Goal: Task Accomplishment & Management: Use online tool/utility

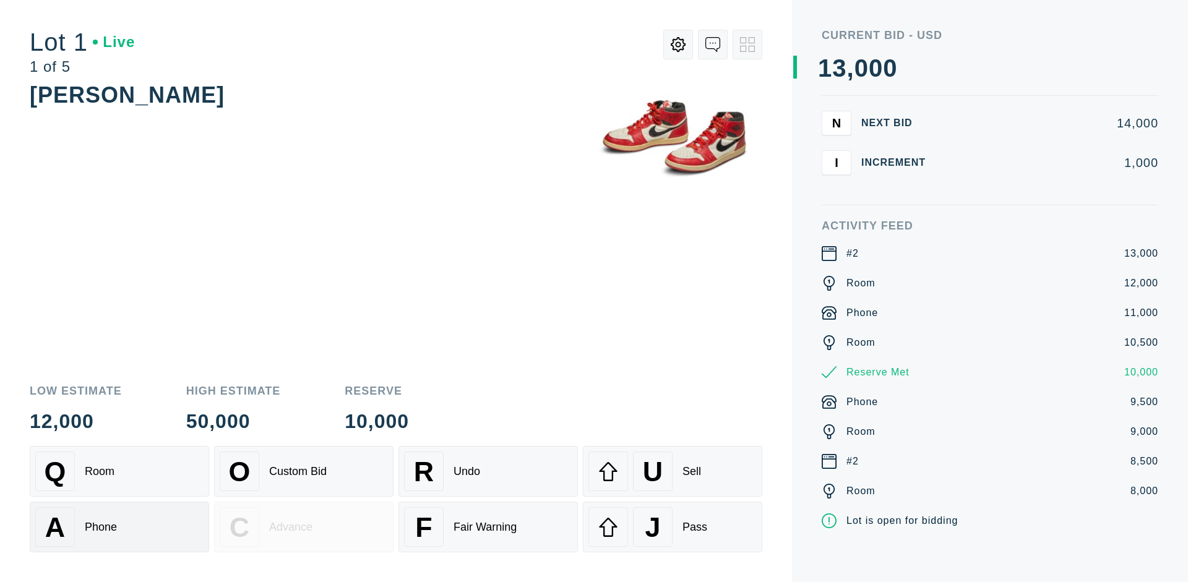
click at [119, 527] on div "A Phone" at bounding box center [119, 527] width 168 height 40
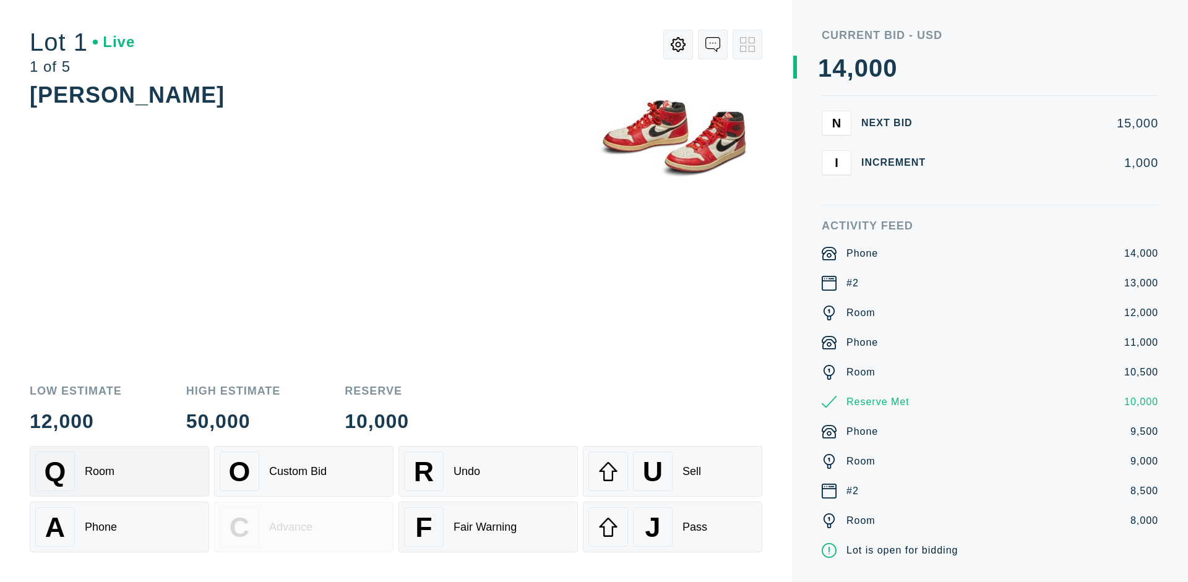
click at [119, 471] on div "Q Room" at bounding box center [119, 472] width 168 height 40
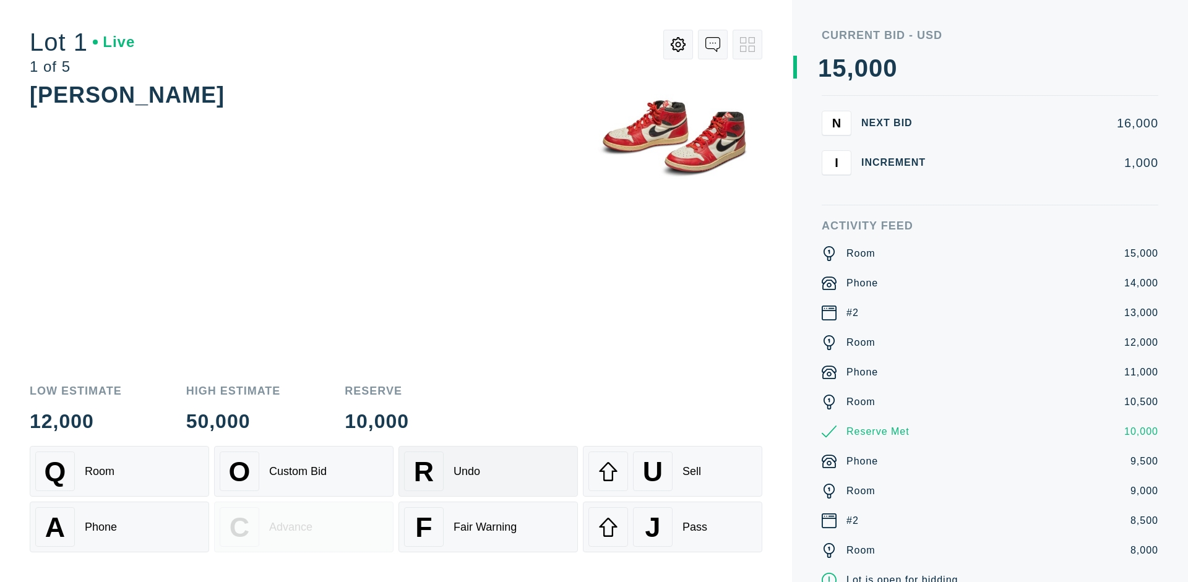
click at [488, 471] on div "R Undo" at bounding box center [488, 472] width 168 height 40
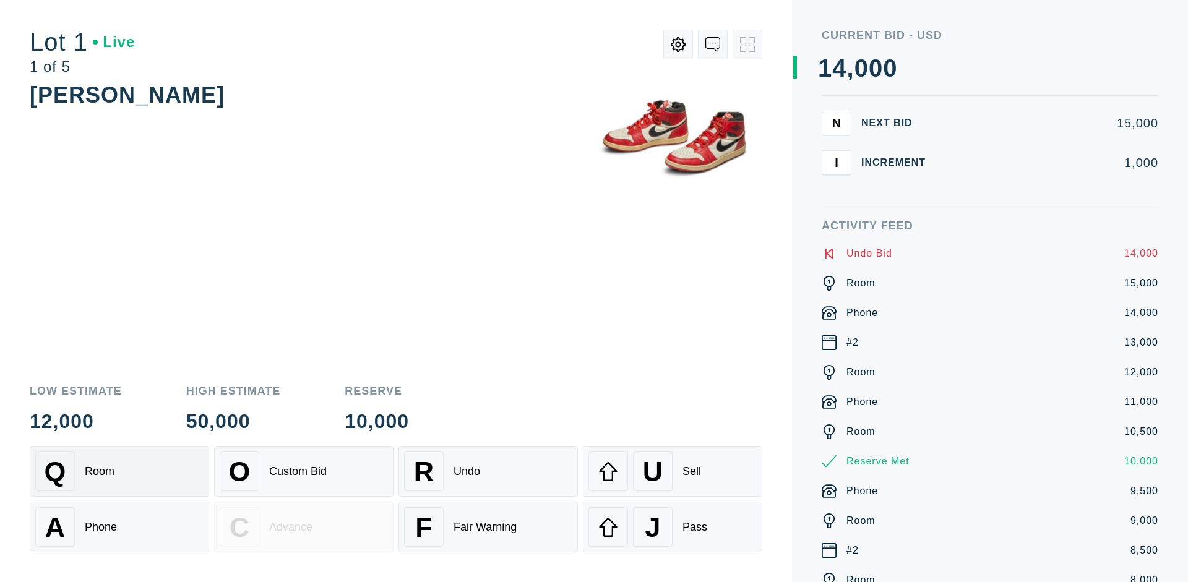
click at [119, 471] on div "Q Room" at bounding box center [119, 472] width 168 height 40
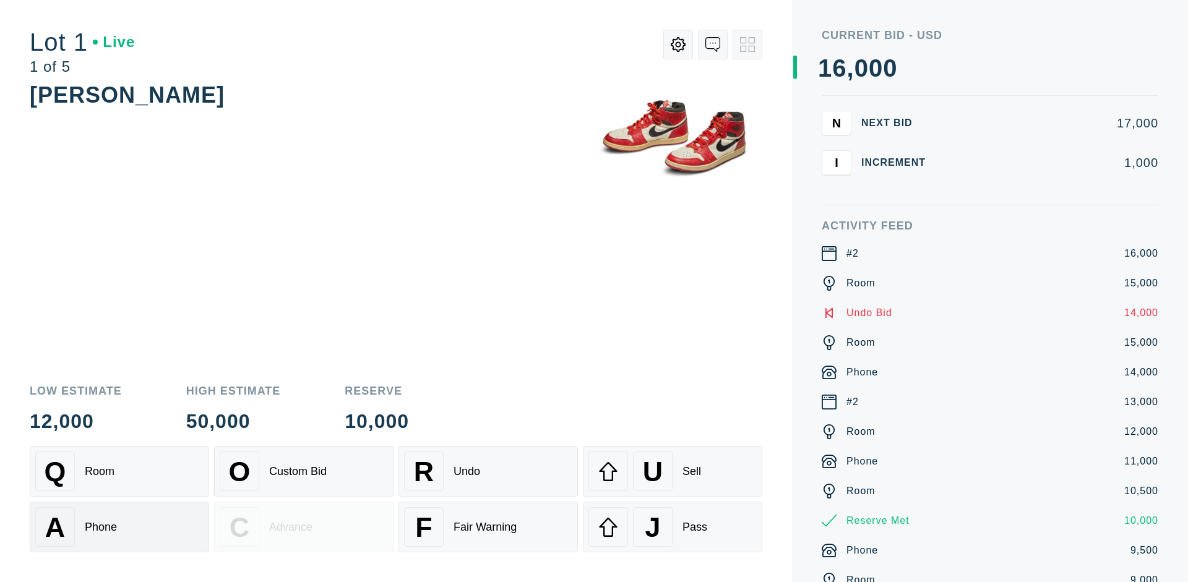
click at [119, 527] on div "A Phone" at bounding box center [119, 527] width 168 height 40
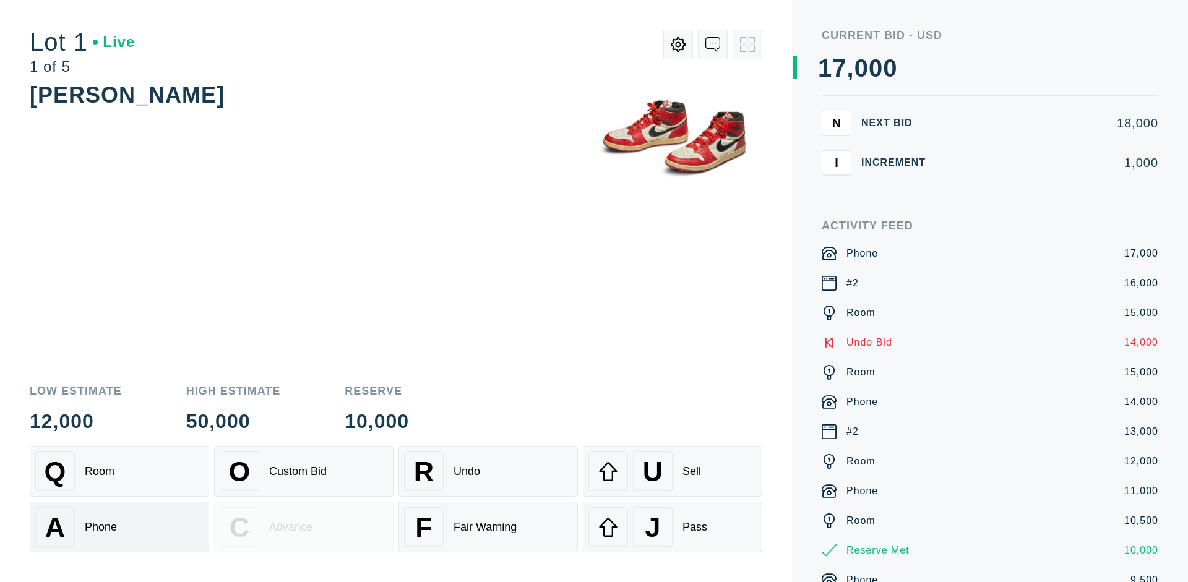
click at [119, 471] on div "Q Room" at bounding box center [119, 472] width 168 height 40
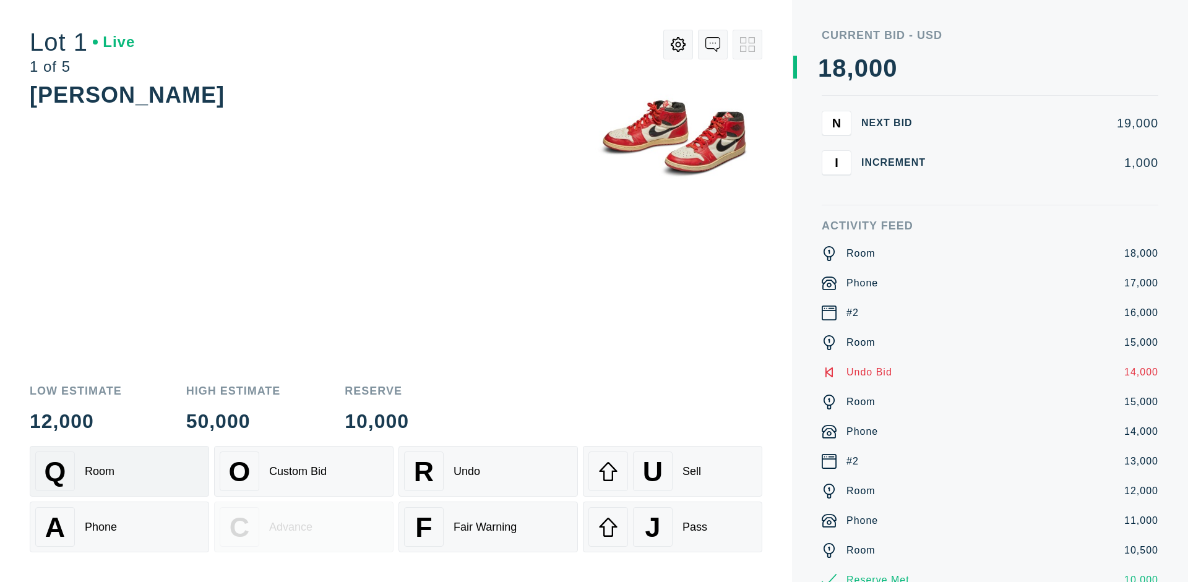
click at [488, 471] on div "R Undo" at bounding box center [488, 472] width 168 height 40
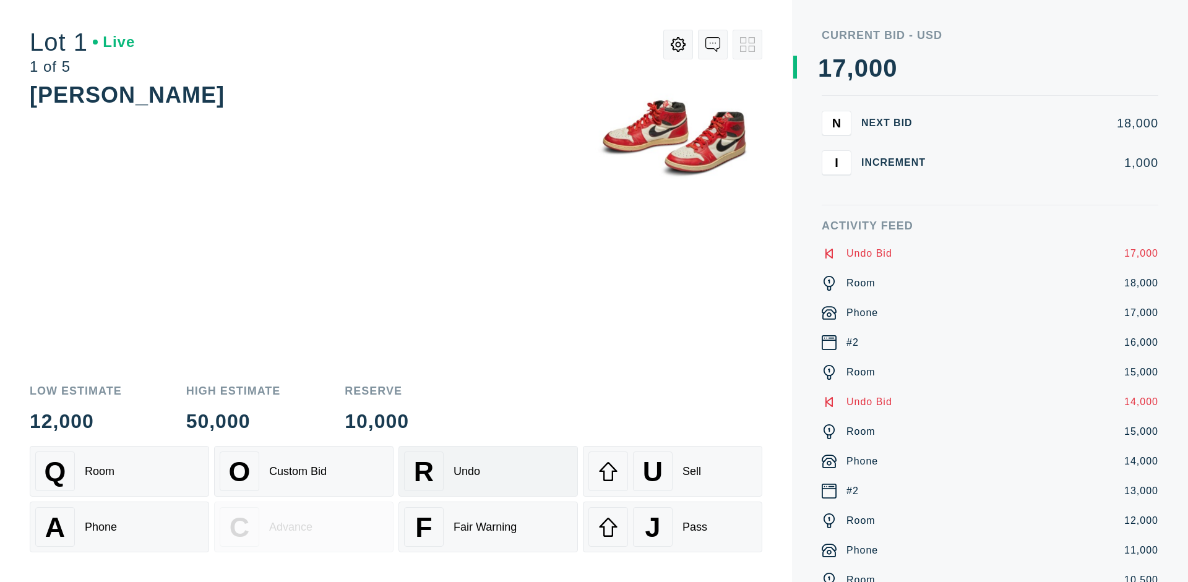
click at [672, 471] on div "U Sell" at bounding box center [672, 472] width 168 height 40
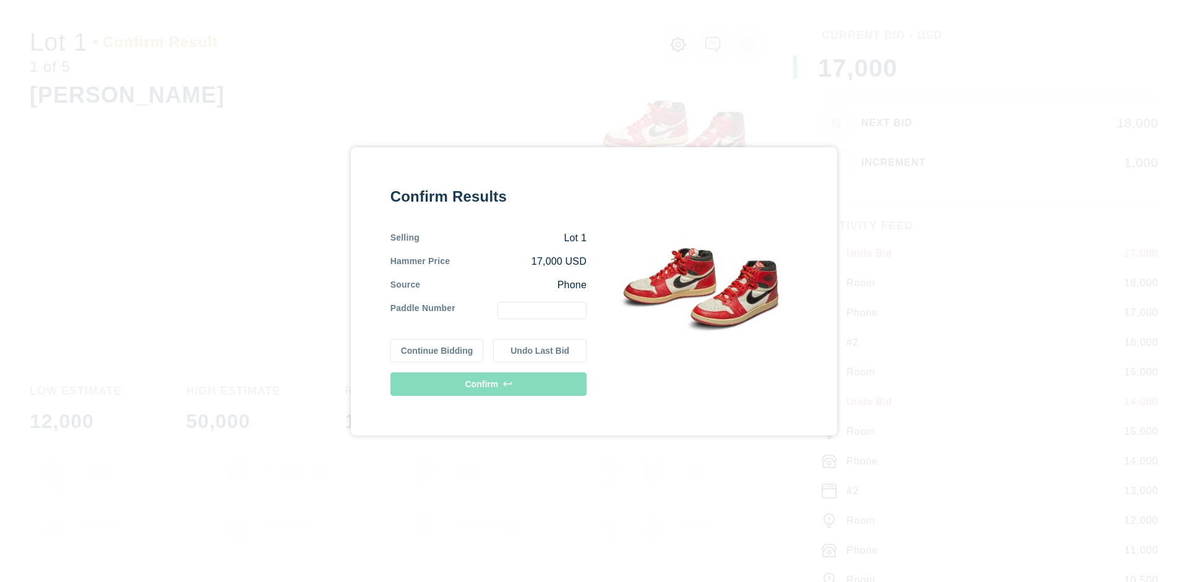
click at [437, 350] on button "Continue Bidding" at bounding box center [436, 351] width 93 height 24
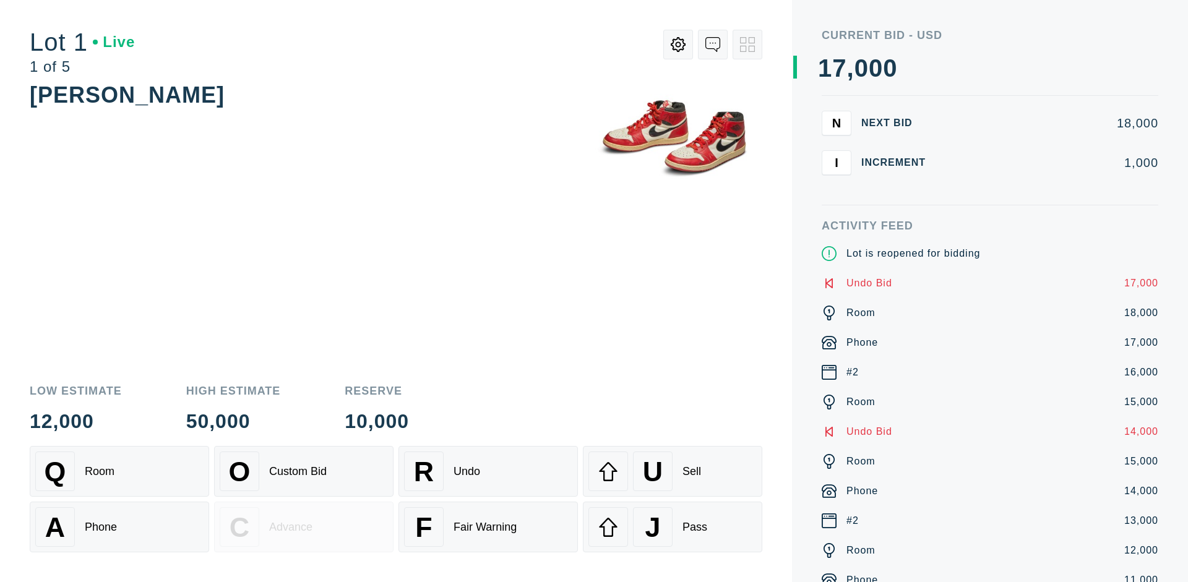
click at [672, 471] on div "U Sell" at bounding box center [672, 472] width 168 height 40
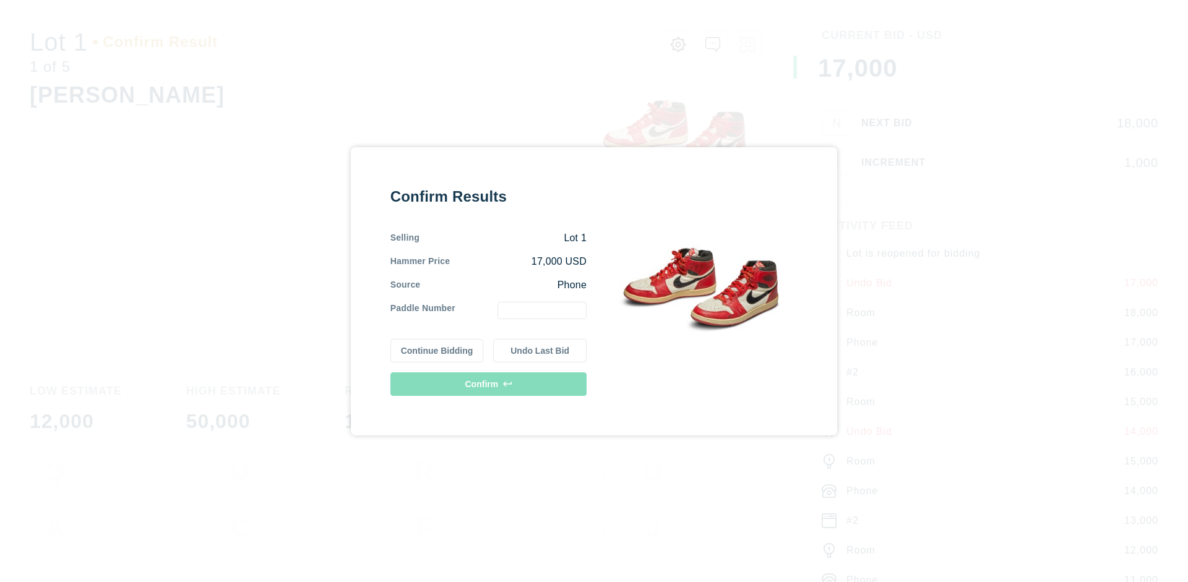
click at [540, 350] on button "Undo Last Bid" at bounding box center [539, 351] width 93 height 24
click at [437, 348] on button "Continue Bidding" at bounding box center [436, 351] width 93 height 24
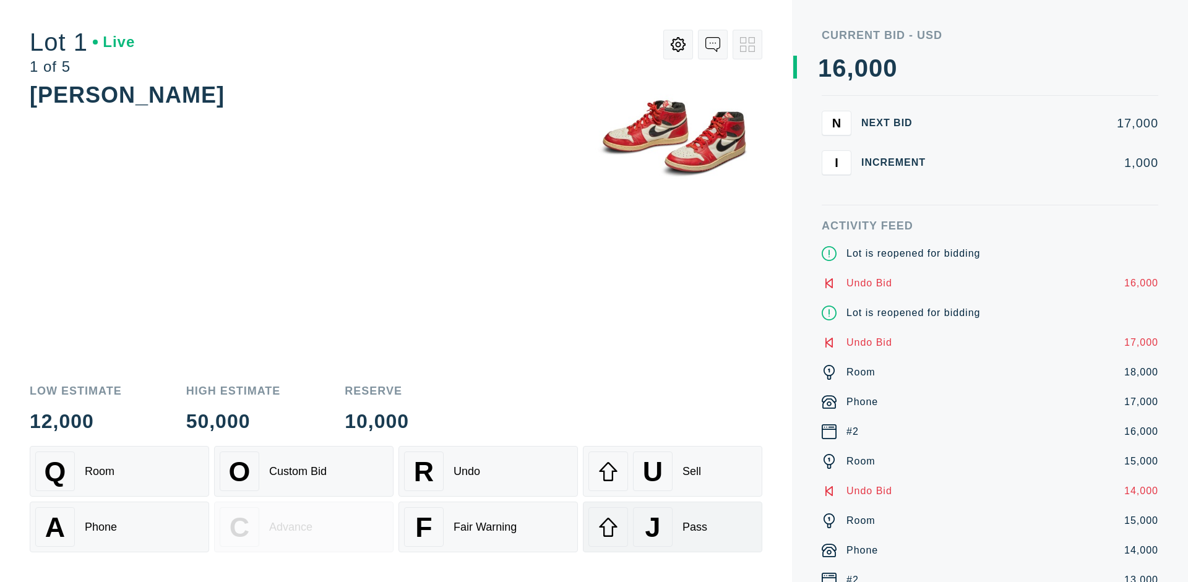
click at [672, 527] on div "J Pass" at bounding box center [672, 527] width 168 height 40
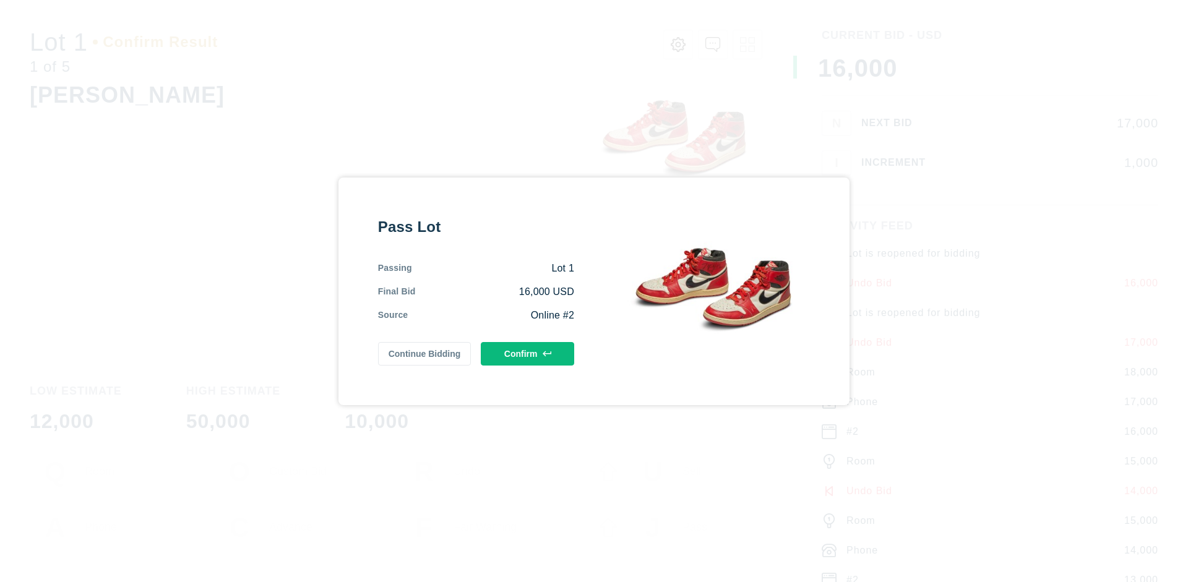
click at [528, 353] on button "Confirm" at bounding box center [527, 354] width 93 height 24
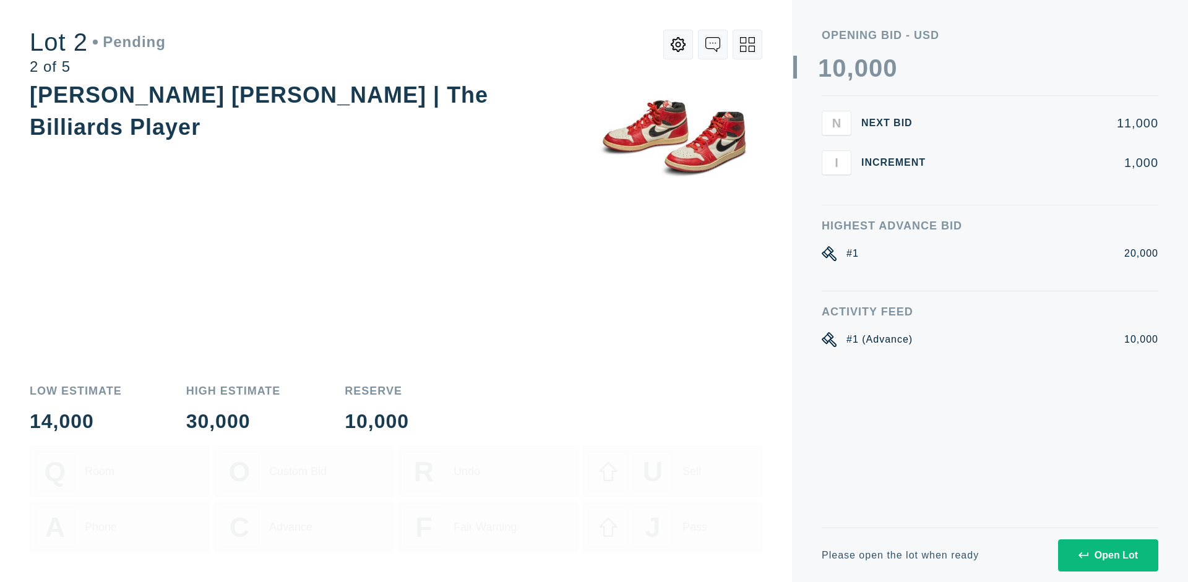
click at [1107, 555] on div "Open Lot" at bounding box center [1107, 555] width 59 height 11
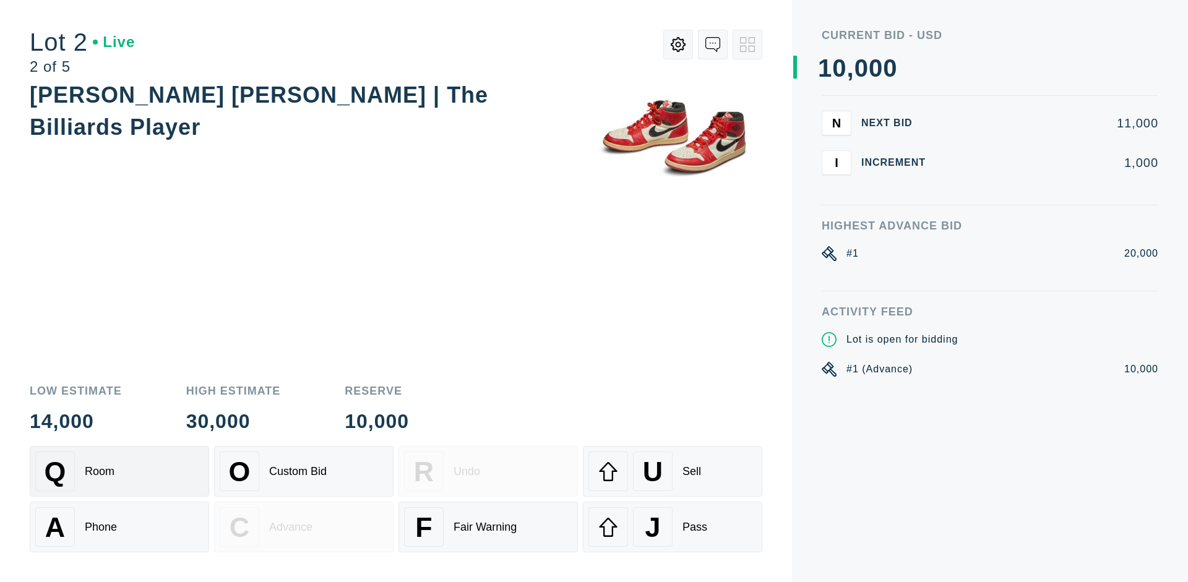
click at [119, 471] on div "Q Room" at bounding box center [119, 472] width 168 height 40
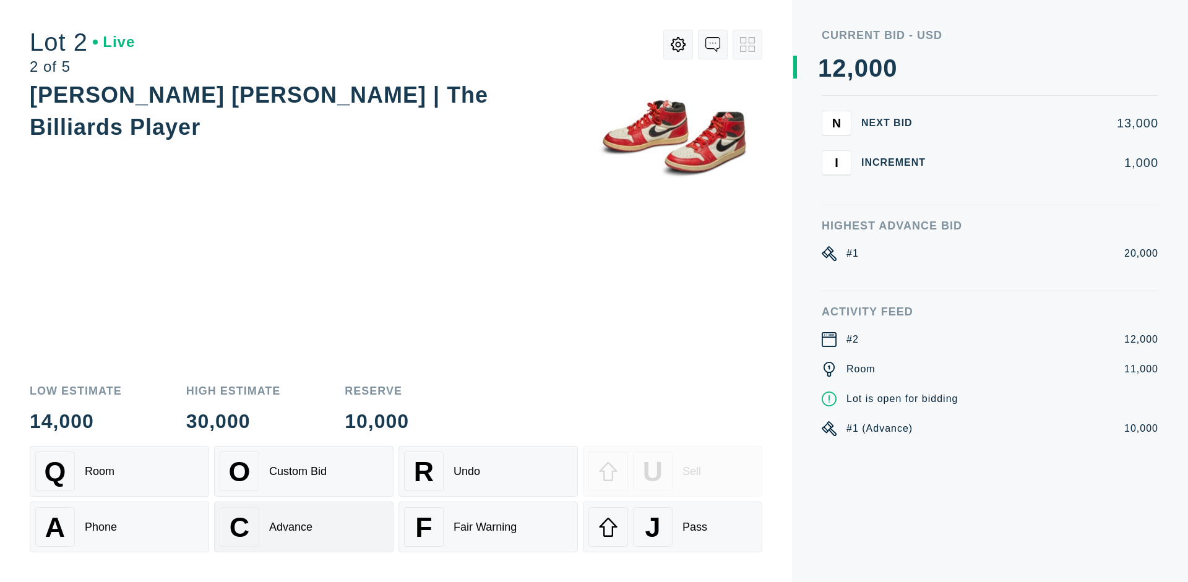
click at [304, 527] on div "Advance" at bounding box center [290, 527] width 43 height 13
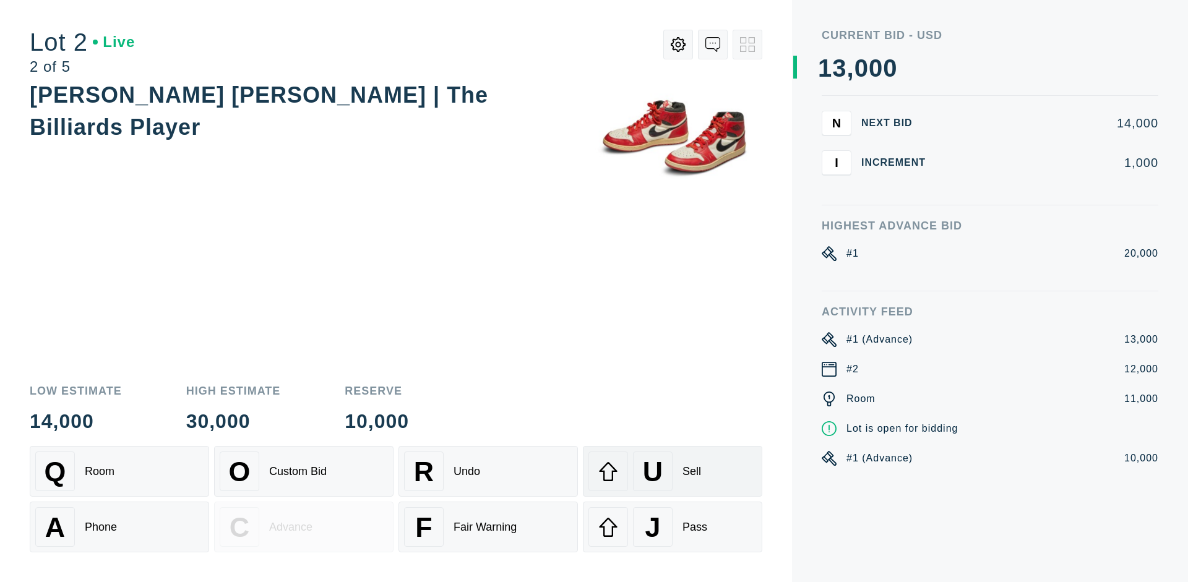
click at [672, 471] on div "U Sell" at bounding box center [672, 472] width 168 height 40
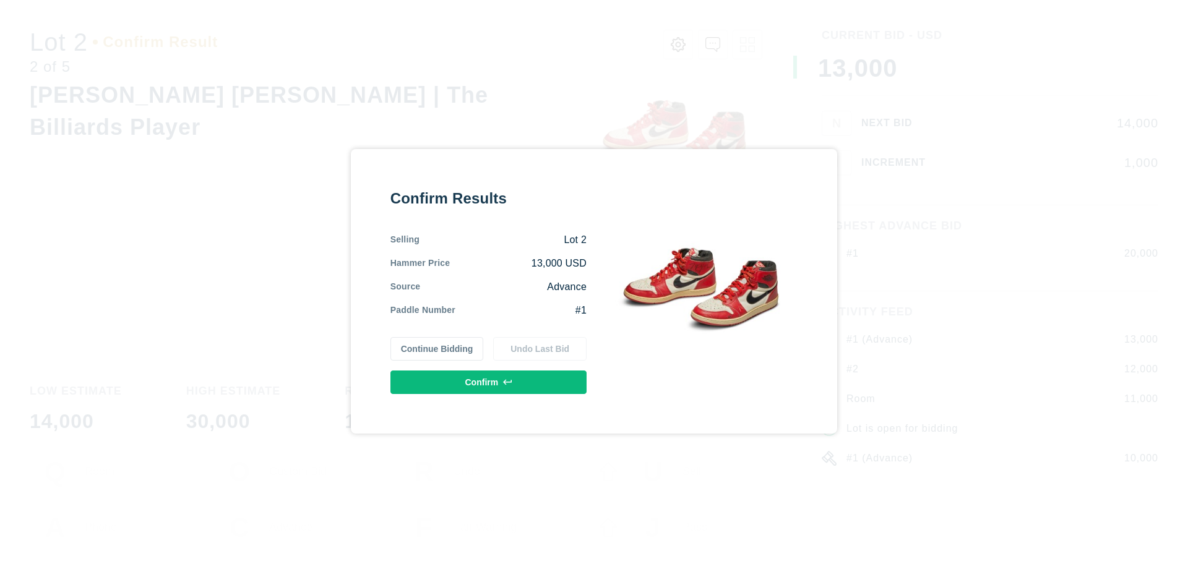
click at [489, 382] on button "Confirm" at bounding box center [488, 382] width 196 height 24
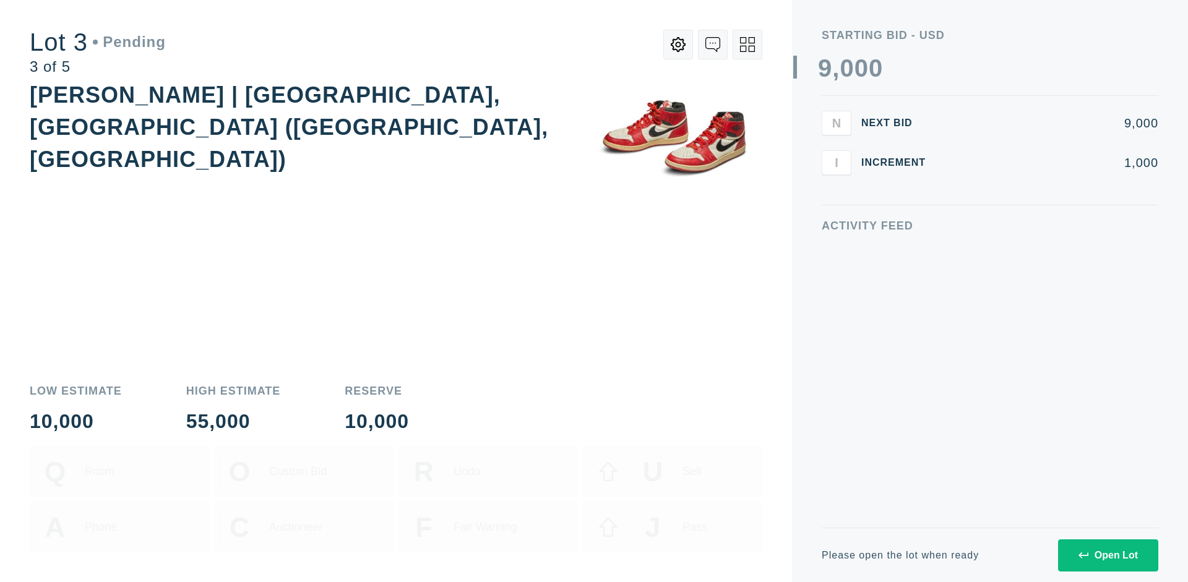
click at [1107, 555] on div "Open Lot" at bounding box center [1107, 555] width 59 height 11
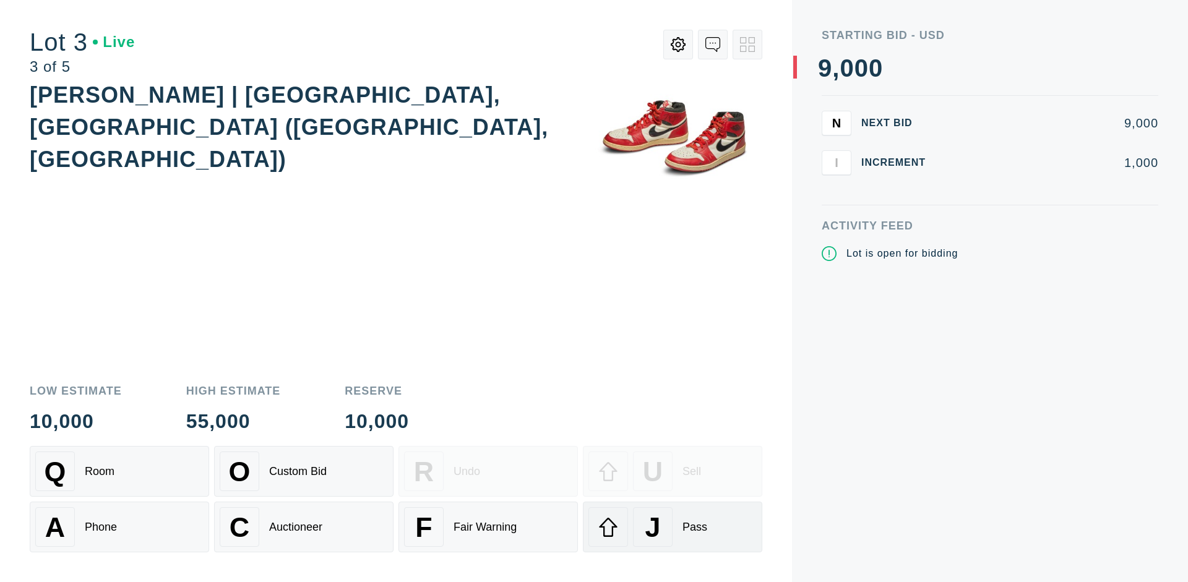
click at [672, 527] on div "J Pass" at bounding box center [672, 527] width 168 height 40
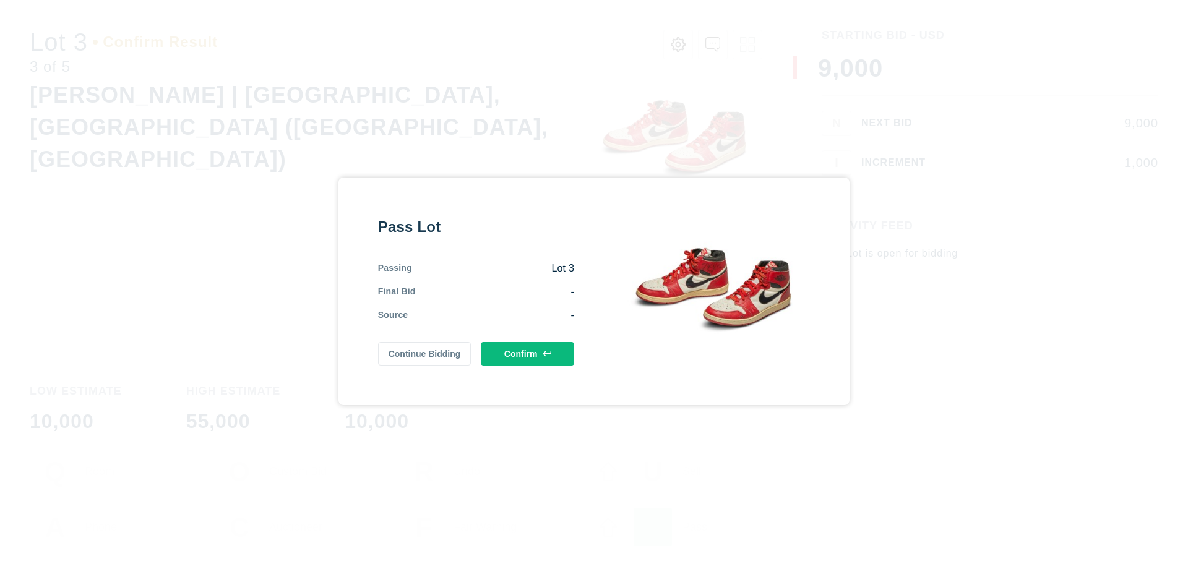
click at [528, 353] on button "Confirm" at bounding box center [527, 354] width 93 height 24
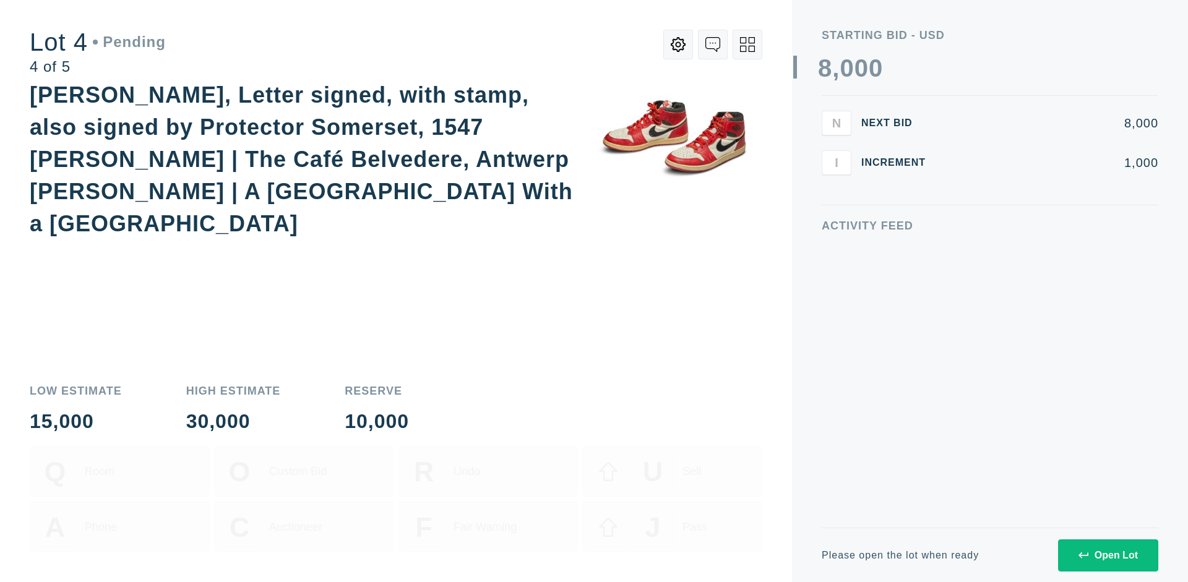
click at [1107, 555] on div "Open Lot" at bounding box center [1107, 555] width 59 height 11
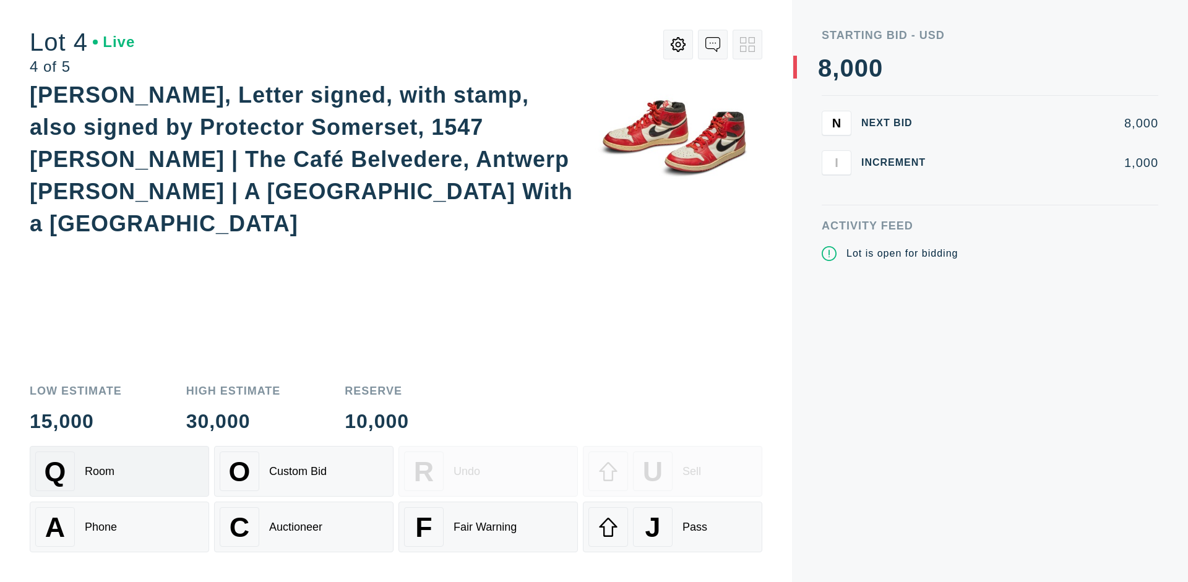
click at [119, 471] on div "Q Room" at bounding box center [119, 472] width 168 height 40
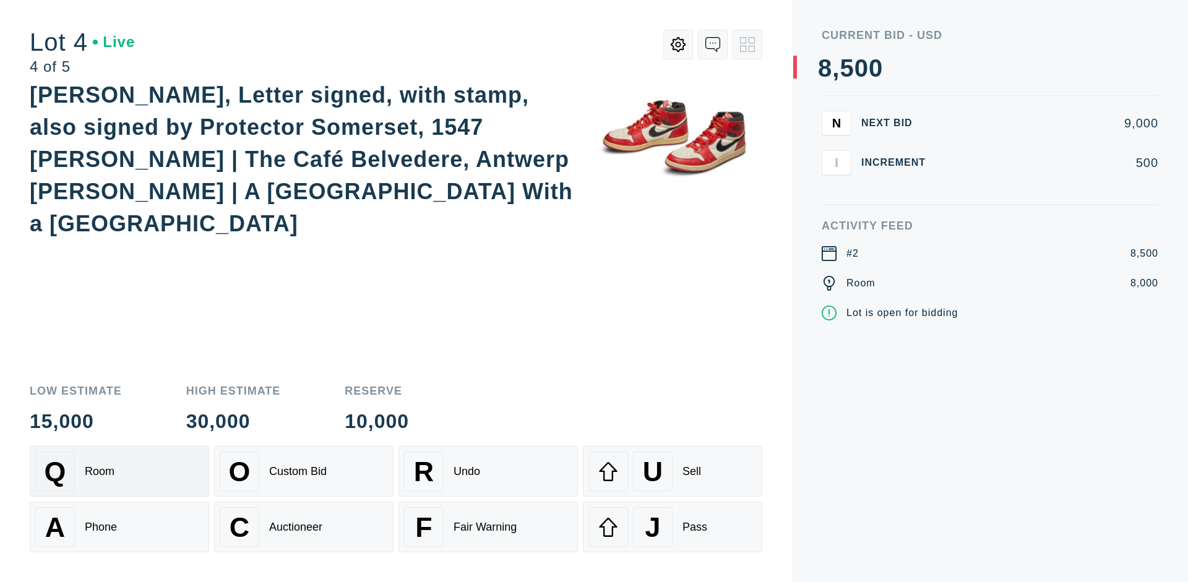
click at [304, 527] on div "Auctioneer" at bounding box center [295, 527] width 53 height 13
click at [672, 527] on div "J Pass" at bounding box center [672, 527] width 168 height 40
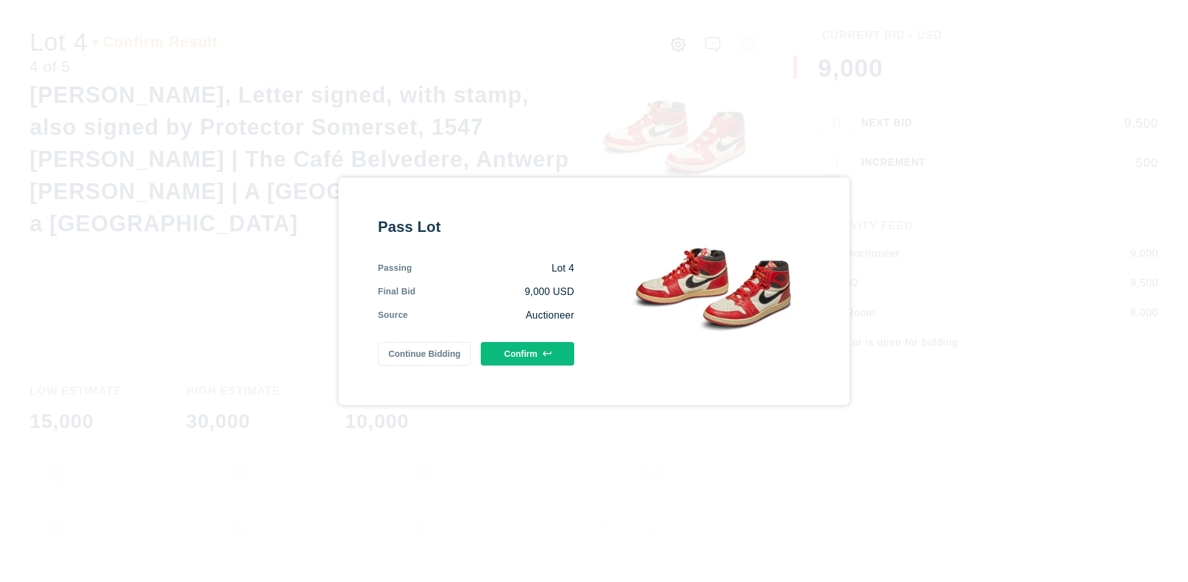
click at [528, 353] on button "Confirm" at bounding box center [527, 354] width 93 height 24
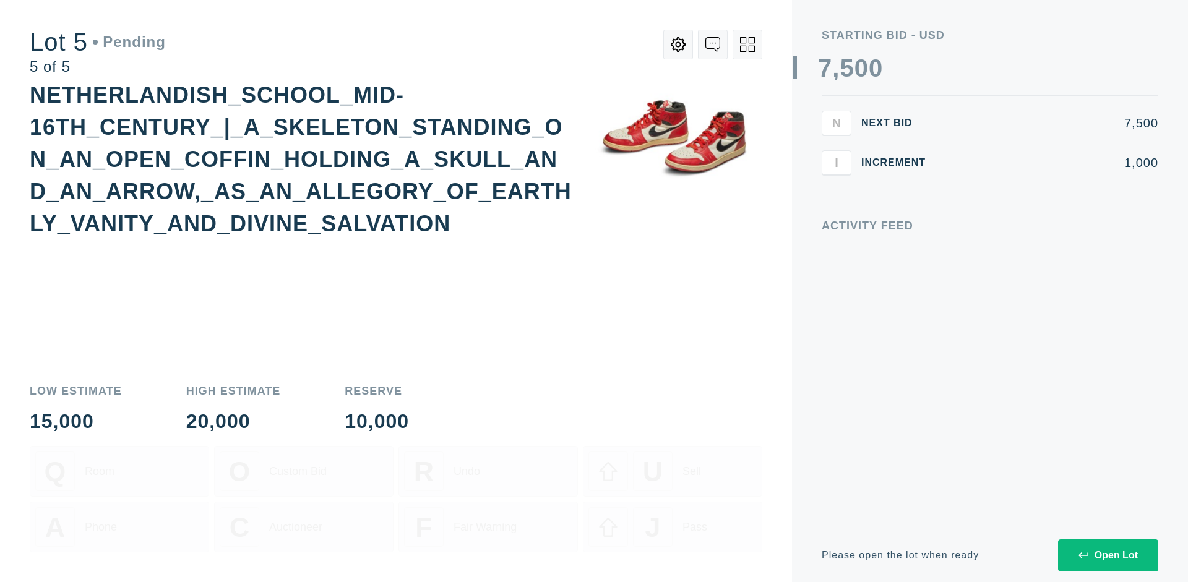
click at [1107, 555] on div "Open Lot" at bounding box center [1107, 555] width 59 height 11
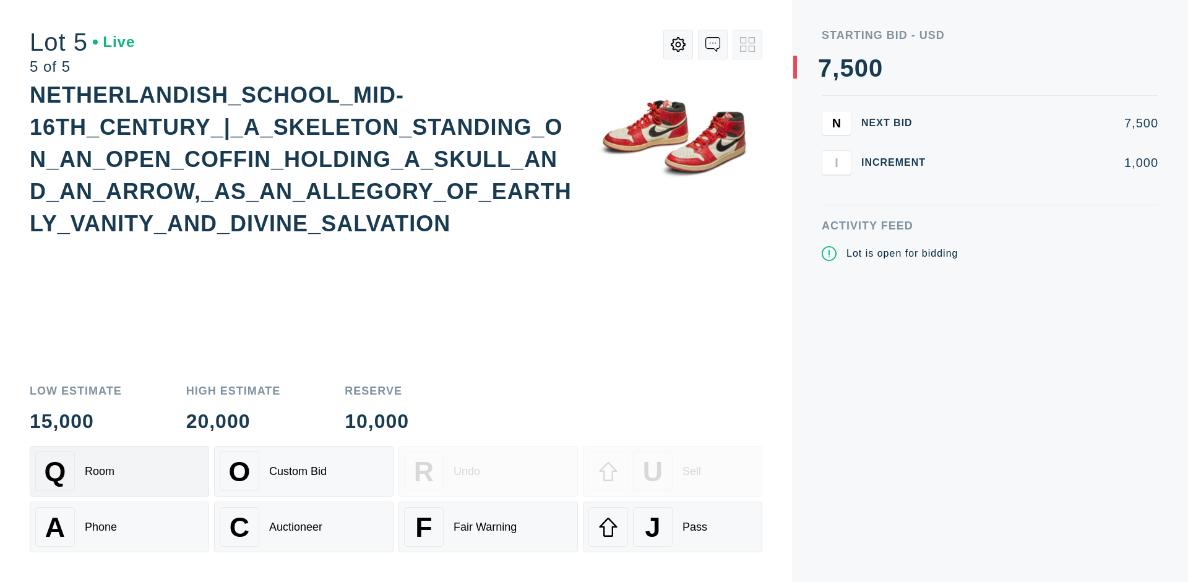
click at [119, 471] on div "Q Room" at bounding box center [119, 472] width 168 height 40
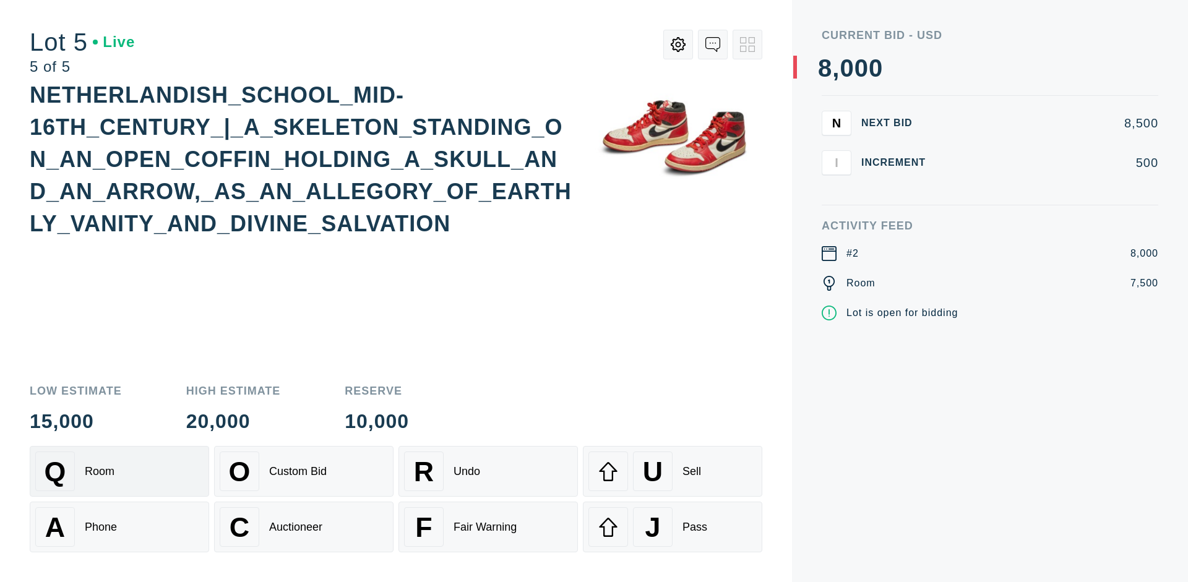
click at [119, 471] on div "Q Room" at bounding box center [119, 472] width 168 height 40
click at [672, 471] on div "U Sell" at bounding box center [672, 472] width 168 height 40
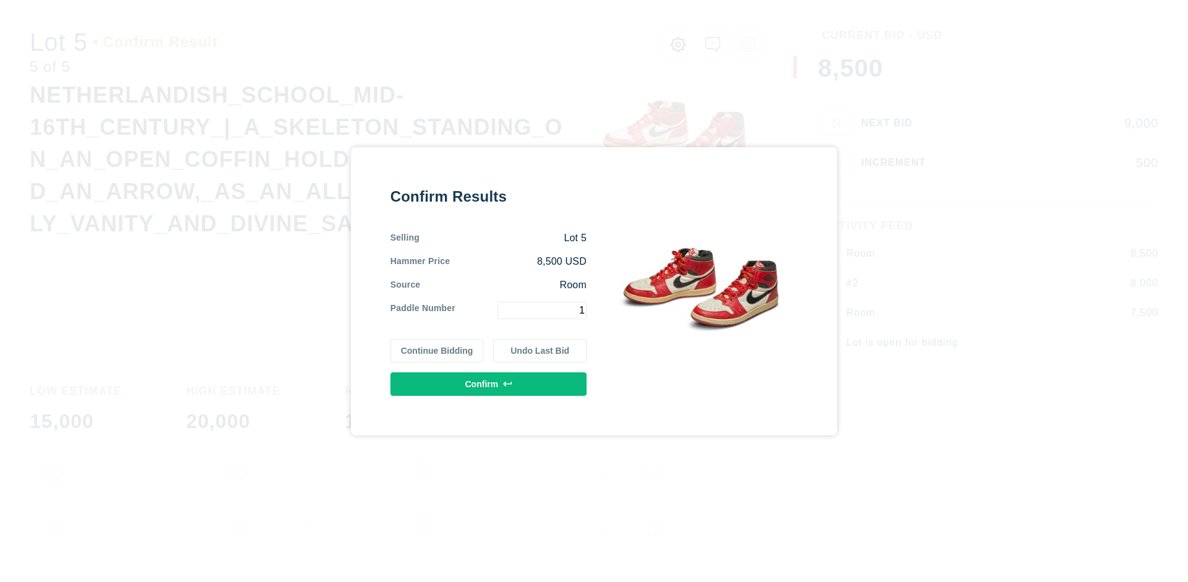
type input "1"
click at [489, 383] on button "Confirm" at bounding box center [488, 384] width 196 height 24
